Goal: Task Accomplishment & Management: Manage account settings

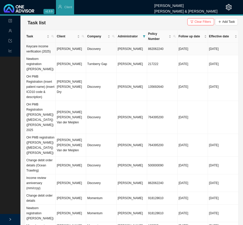
click at [72, 48] on td "[PERSON_NAME]" at bounding box center [71, 49] width 30 height 13
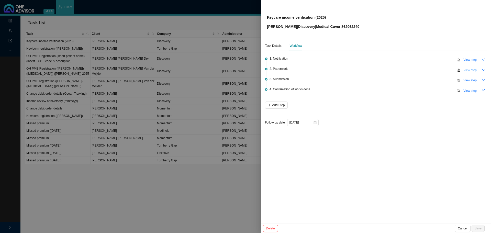
click at [243, 72] on button "View step" at bounding box center [469, 69] width 19 height 7
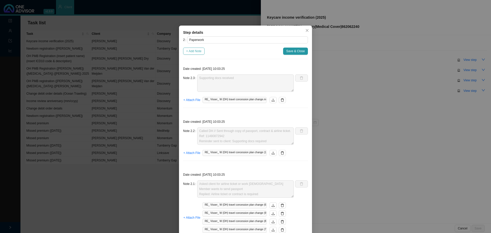
click at [192, 54] on button "+ Add Note" at bounding box center [193, 51] width 21 height 7
type textarea "Supporting docs received"
type textarea "Called DH // Sent through copy of passport, contract & airline ticket. Ref: 114…"
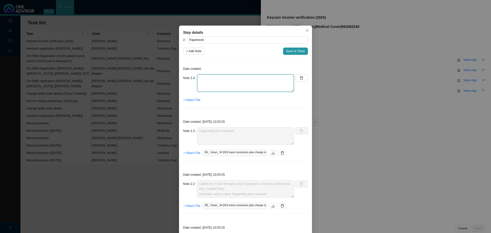
click at [211, 82] on textarea at bounding box center [245, 82] width 97 height 17
type textarea "Informed client - Need to wait for the ticket to be booked first before the inc…"
click at [188, 101] on span "+ Attach File" at bounding box center [191, 99] width 17 height 5
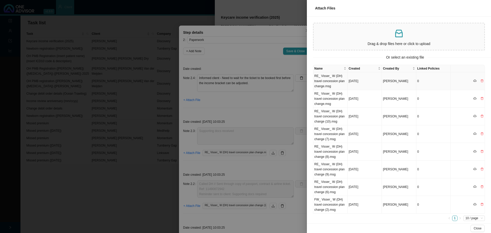
click at [243, 81] on td "RE_ Visser_ W (DH) travel concession plan change.msg" at bounding box center [330, 81] width 34 height 18
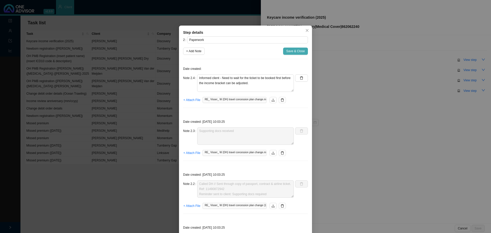
click at [243, 51] on span "Save & Close" at bounding box center [295, 51] width 19 height 5
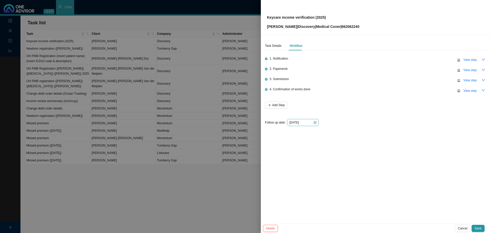
click at [243, 124] on div "[DATE]" at bounding box center [302, 122] width 27 height 5
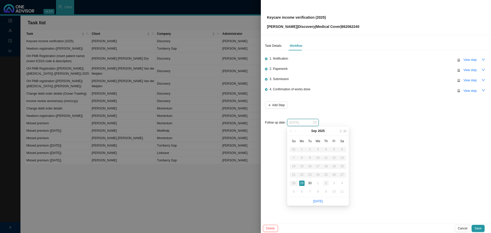
type input "[DATE]"
click at [243, 184] on div "2" at bounding box center [325, 182] width 5 height 5
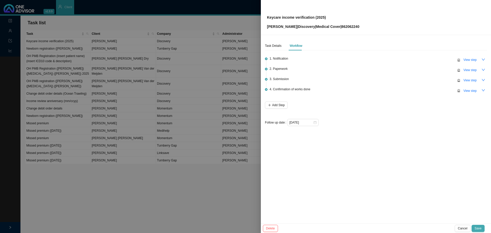
click at [243, 224] on span "Save" at bounding box center [477, 228] width 7 height 5
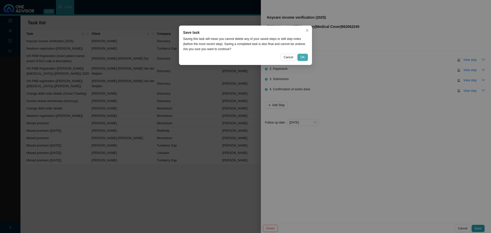
click at [243, 59] on span "OK" at bounding box center [302, 57] width 4 height 5
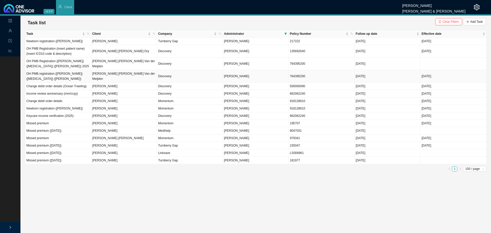
click at [55, 82] on td "OH PMB registration ([PERSON_NAME]) ([MEDICAL_DATA]) ([PERSON_NAME])" at bounding box center [58, 76] width 66 height 13
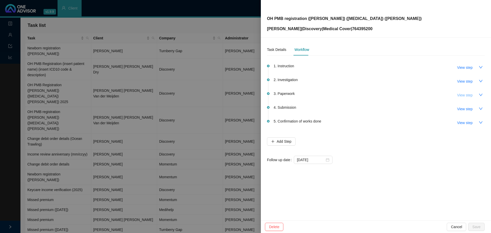
click at [243, 93] on span "View step" at bounding box center [464, 95] width 15 height 6
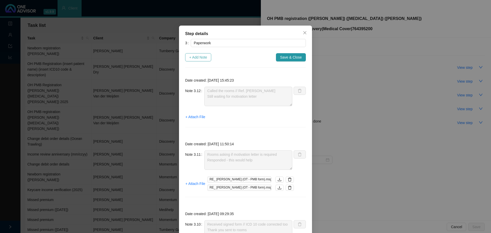
click at [190, 58] on span "+ Add Note" at bounding box center [198, 57] width 18 height 6
type textarea "Called the rooms // Ref. [PERSON_NAME] Still waiting for motivation letter"
type textarea "Rooms asking if motivation letter is required Responded - this would help"
type textarea "Received signed form // ICD 10 code corrected too Thank you sent to rooms"
type textarea "Form received // Different ICD-10 code // Doctor did not sign H47.5: Disorders …"
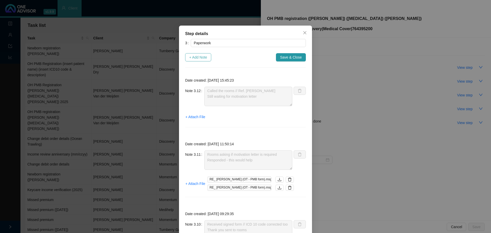
type textarea "Follow up with rooms"
type textarea "Called rooms - No answer. Whatsapp line does not work either."
type textarea "Sent to provider / copied client into email [EMAIL_ADDRESS][DOMAIN_NAME]"
type textarea "Form returned. Client signed. Rest of form is blank. Send to providers."
type textarea "- Called client [DATE]. Reminder to send through forms. - Client mentioned she …"
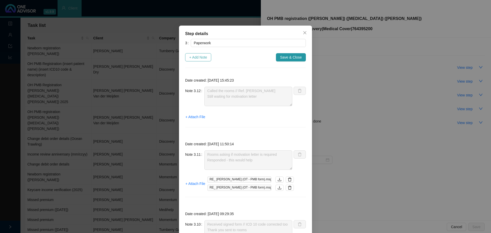
type textarea "Follow up with client (whatsapp & phone call): - Client will send us form with …"
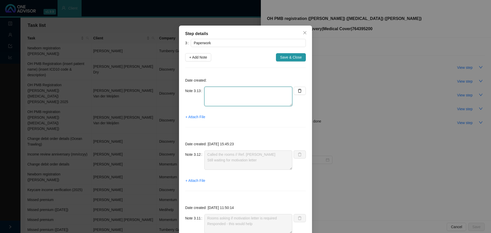
click at [212, 91] on textarea at bounding box center [248, 96] width 88 height 19
type textarea "Rooms still gathering motivation letters"
click at [189, 116] on span "+ Attach File" at bounding box center [195, 117] width 20 height 6
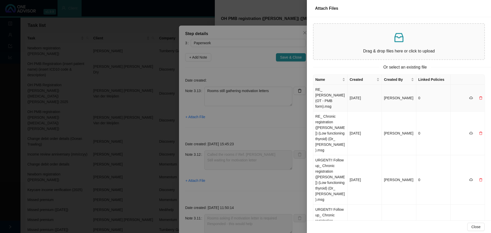
click at [243, 91] on td "RE_ [PERSON_NAME] (OT - PMB form).msg" at bounding box center [330, 98] width 34 height 27
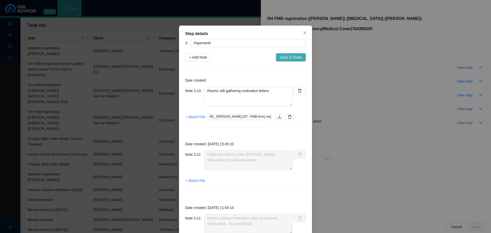
click at [243, 57] on span "Save & Close" at bounding box center [291, 57] width 22 height 6
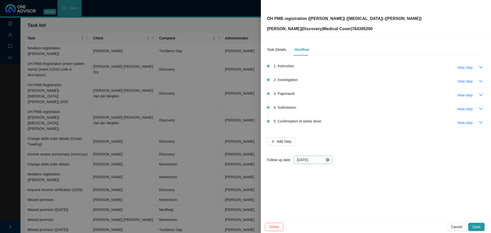
click at [243, 161] on icon "close-circle" at bounding box center [328, 160] width 4 height 4
click at [243, 161] on div at bounding box center [313, 160] width 32 height 6
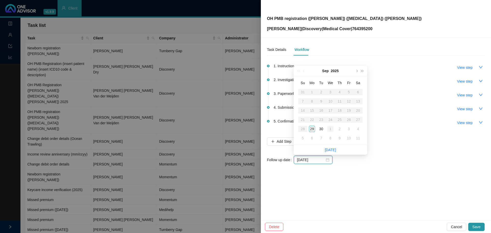
type input "[DATE]"
click at [243, 128] on div "2" at bounding box center [339, 129] width 6 height 6
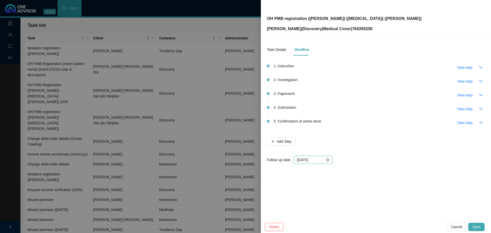
click at [243, 224] on button "Save" at bounding box center [476, 227] width 16 height 8
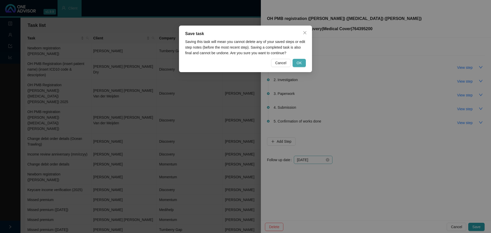
click at [243, 65] on button "OK" at bounding box center [298, 63] width 13 height 8
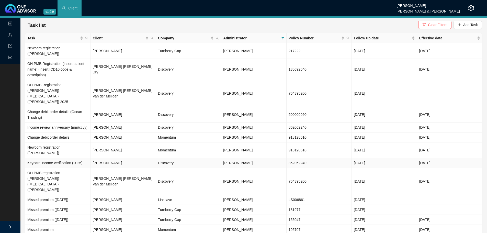
click at [106, 158] on td "[PERSON_NAME]" at bounding box center [122, 163] width 65 height 10
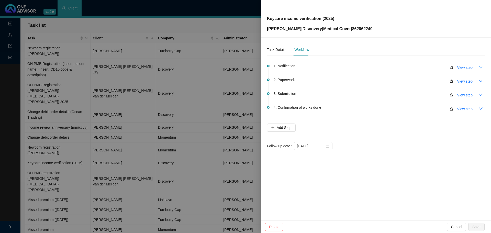
click at [243, 69] on icon "down" at bounding box center [481, 67] width 4 height 4
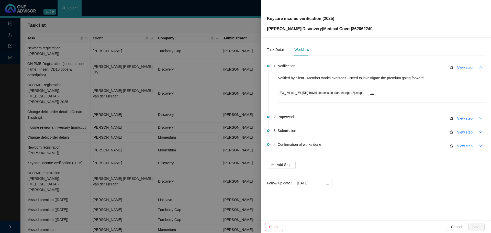
click at [243, 119] on icon "down" at bounding box center [481, 118] width 4 height 4
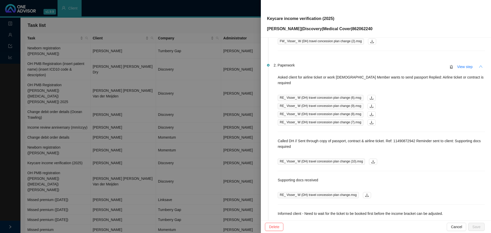
scroll to position [51, 0]
click at [243, 224] on span "Cancel" at bounding box center [456, 227] width 11 height 6
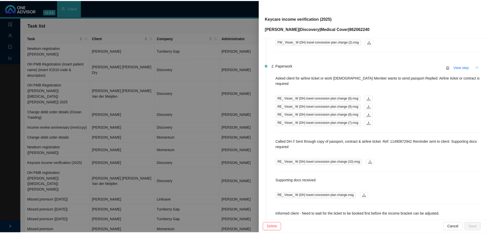
scroll to position [0, 0]
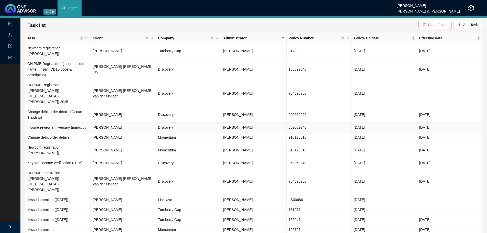
click at [59, 122] on td "Income review anniversary (mm/ccyy)" at bounding box center [57, 127] width 65 height 10
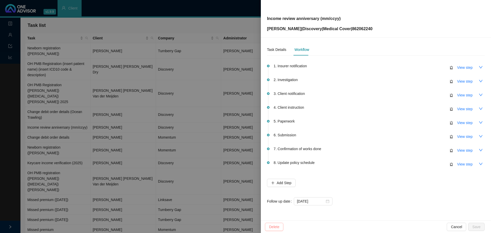
click at [243, 224] on span "Delete" at bounding box center [274, 227] width 10 height 6
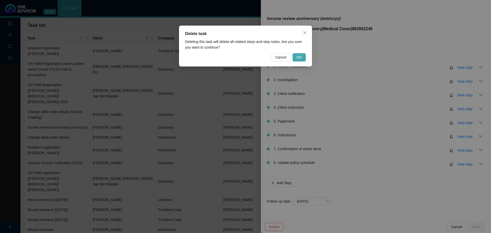
click at [243, 54] on button "OK" at bounding box center [298, 57] width 13 height 8
